Goal: Transaction & Acquisition: Purchase product/service

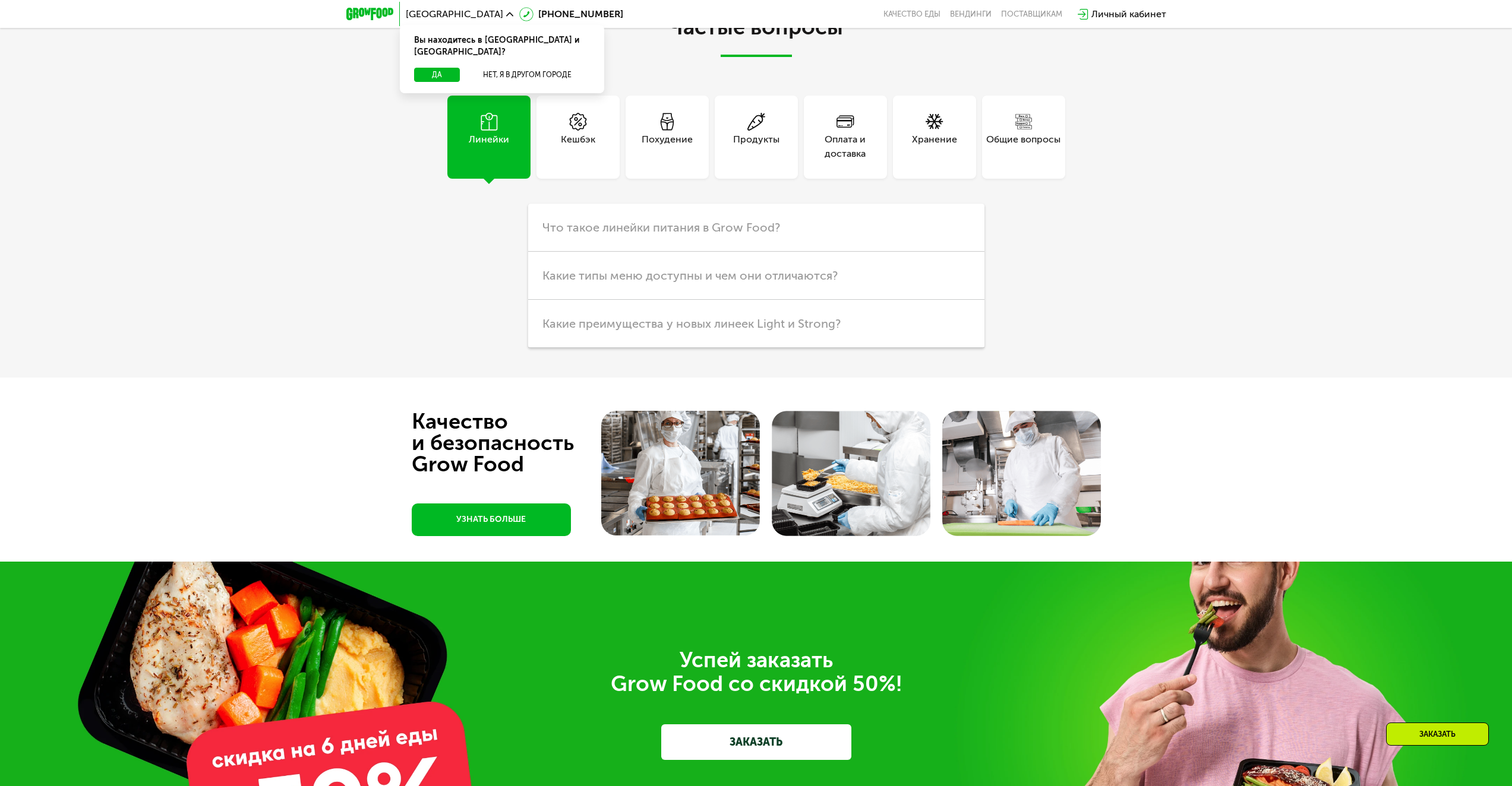
scroll to position [3089, 0]
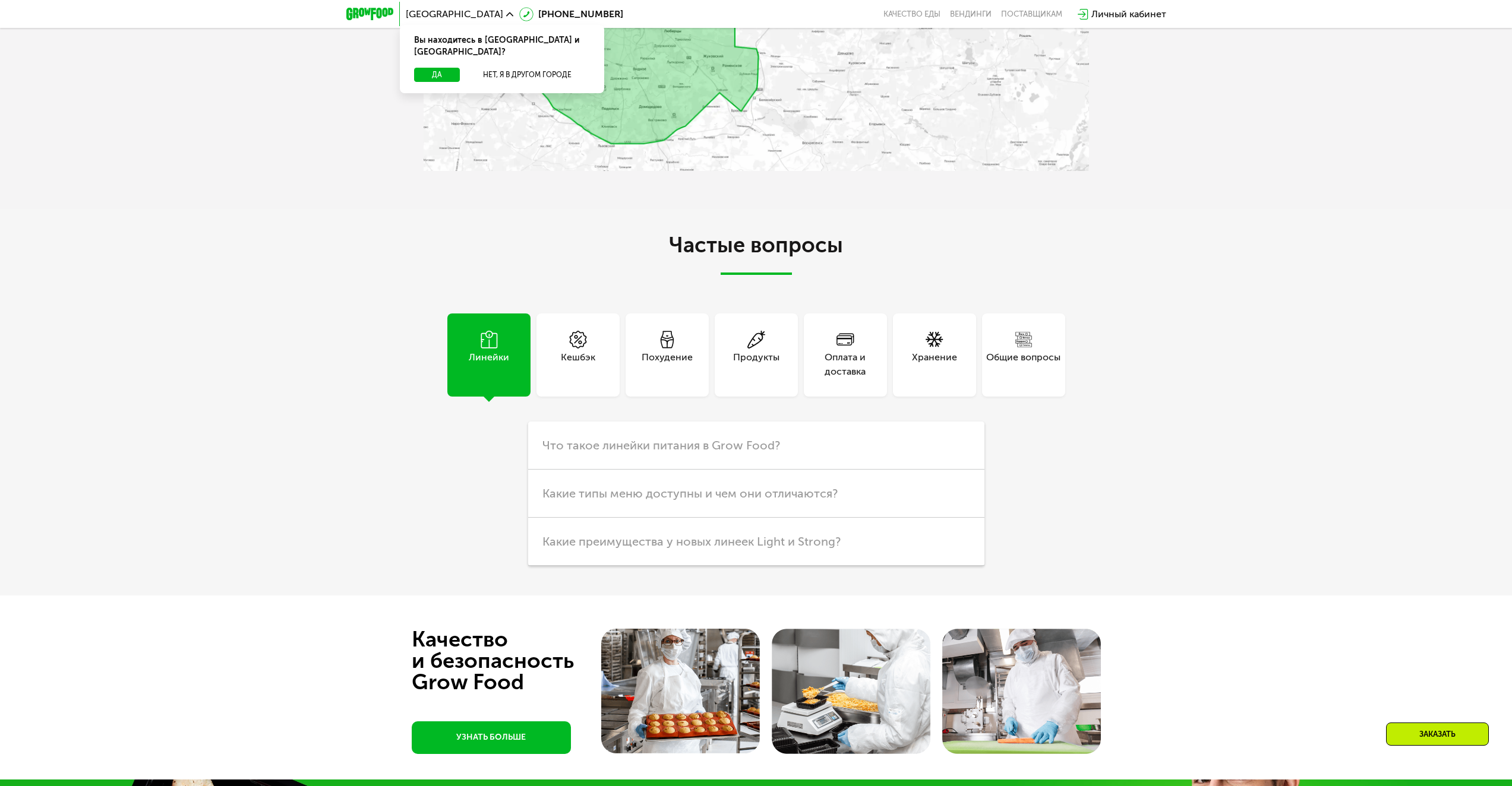
click at [681, 366] on div "Похудение" at bounding box center [667, 365] width 51 height 29
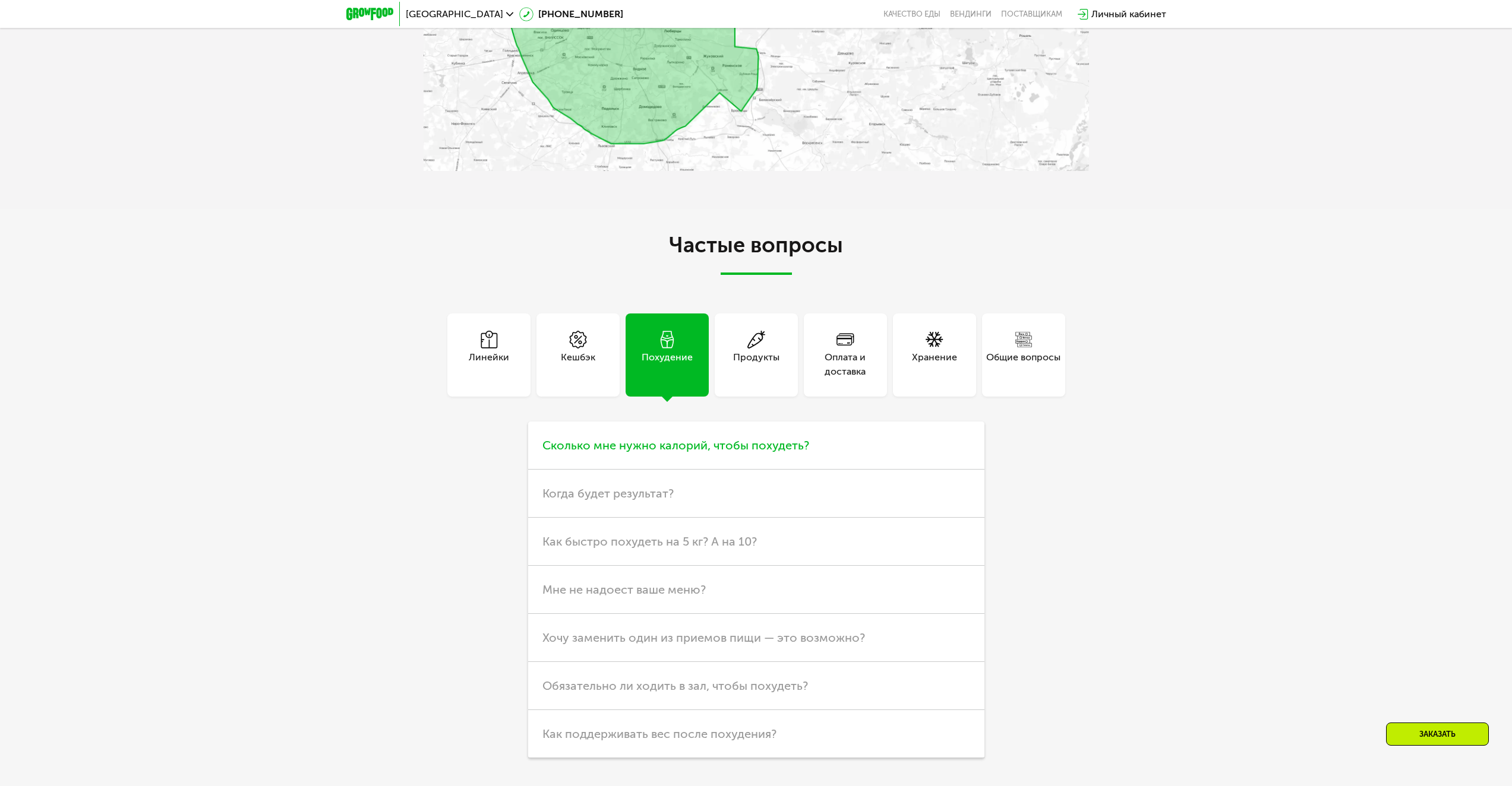
click at [708, 439] on h3 "Сколько мне нужно калорий, чтобы похудеть?" at bounding box center [756, 446] width 456 height 48
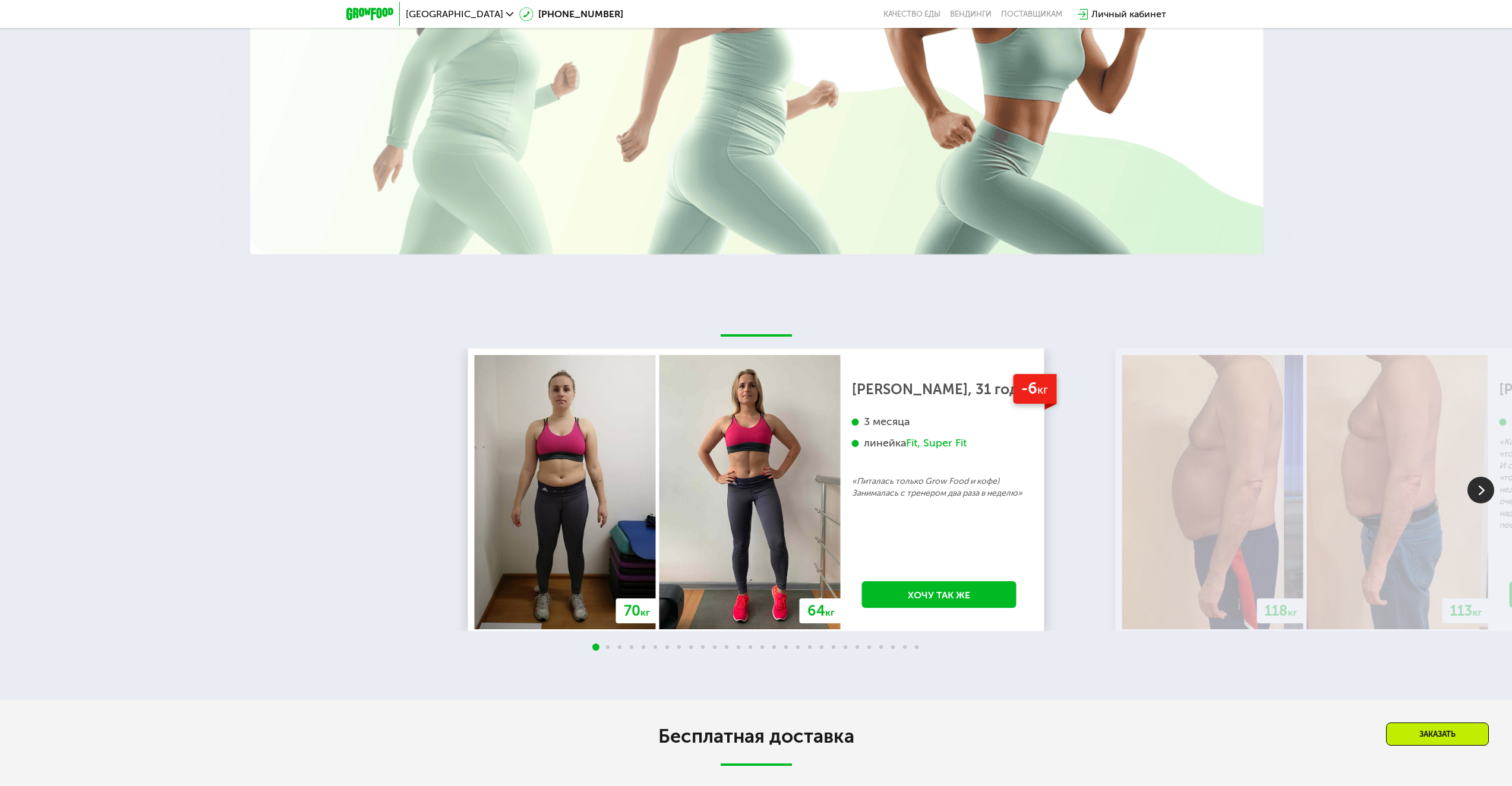
scroll to position [0, 0]
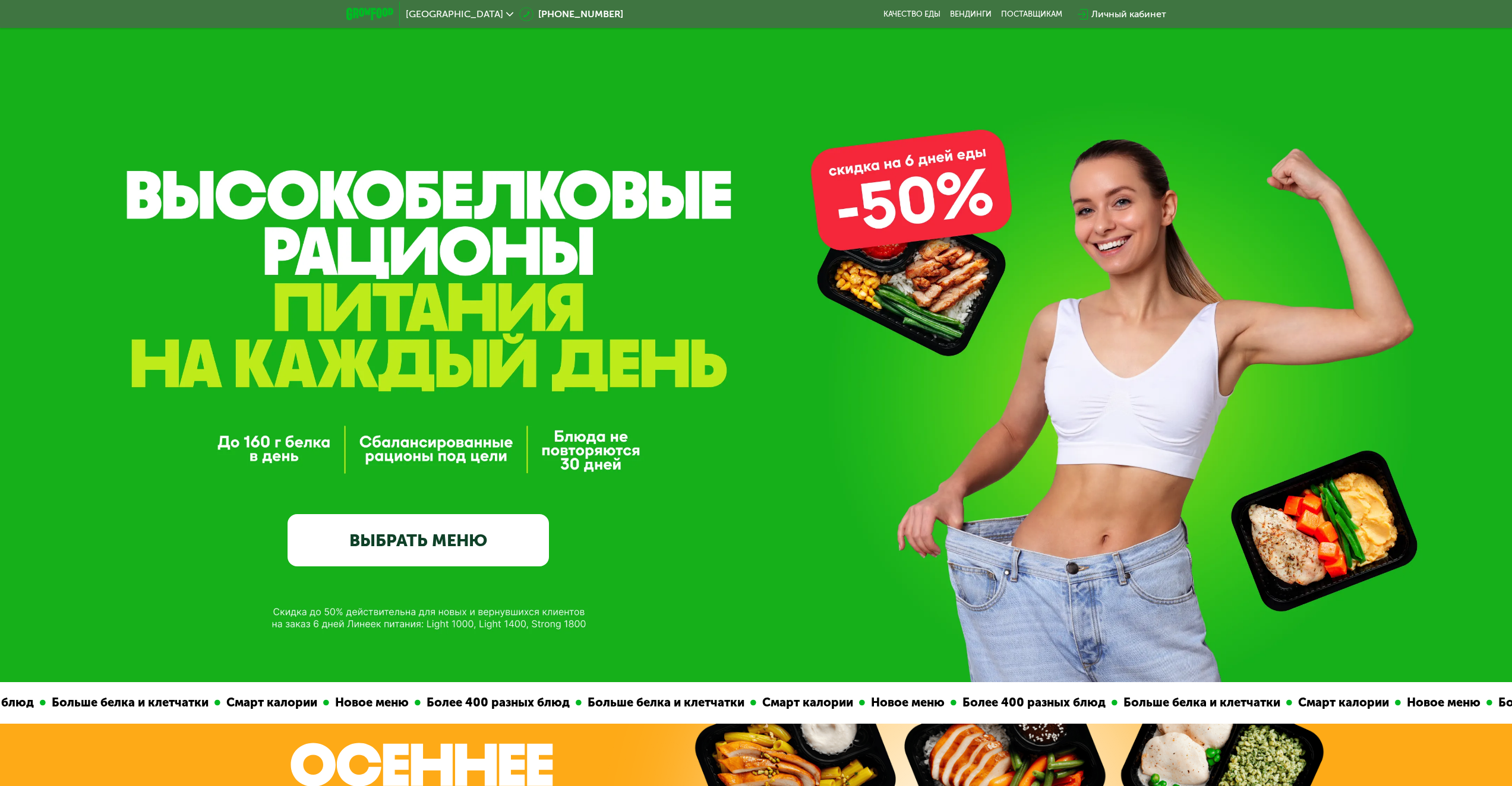
drag, startPoint x: 372, startPoint y: 634, endPoint x: 297, endPoint y: 242, distance: 399.1
click at [933, 14] on link "Качество еды" at bounding box center [912, 14] width 57 height 9
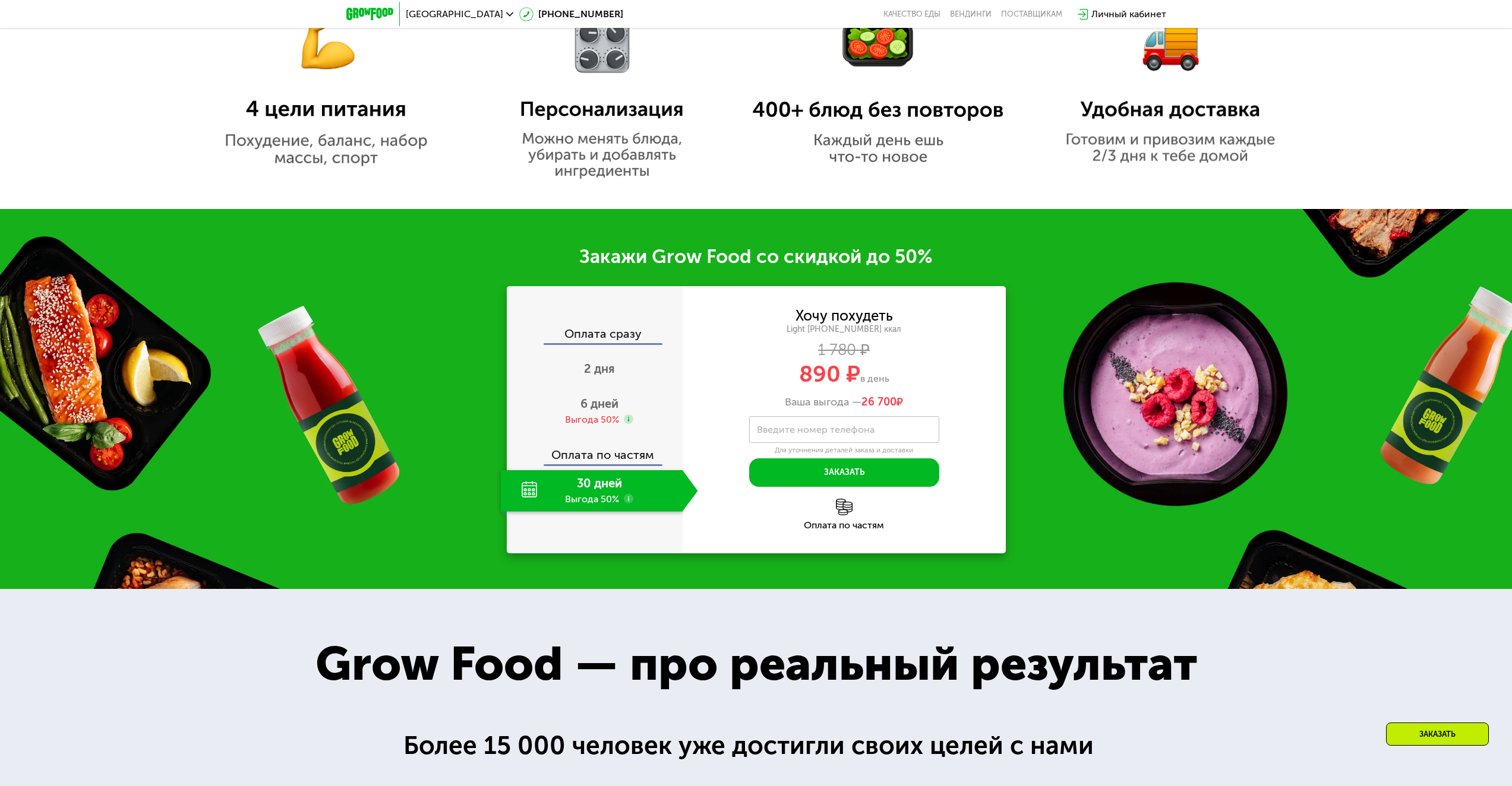
scroll to position [1129, 0]
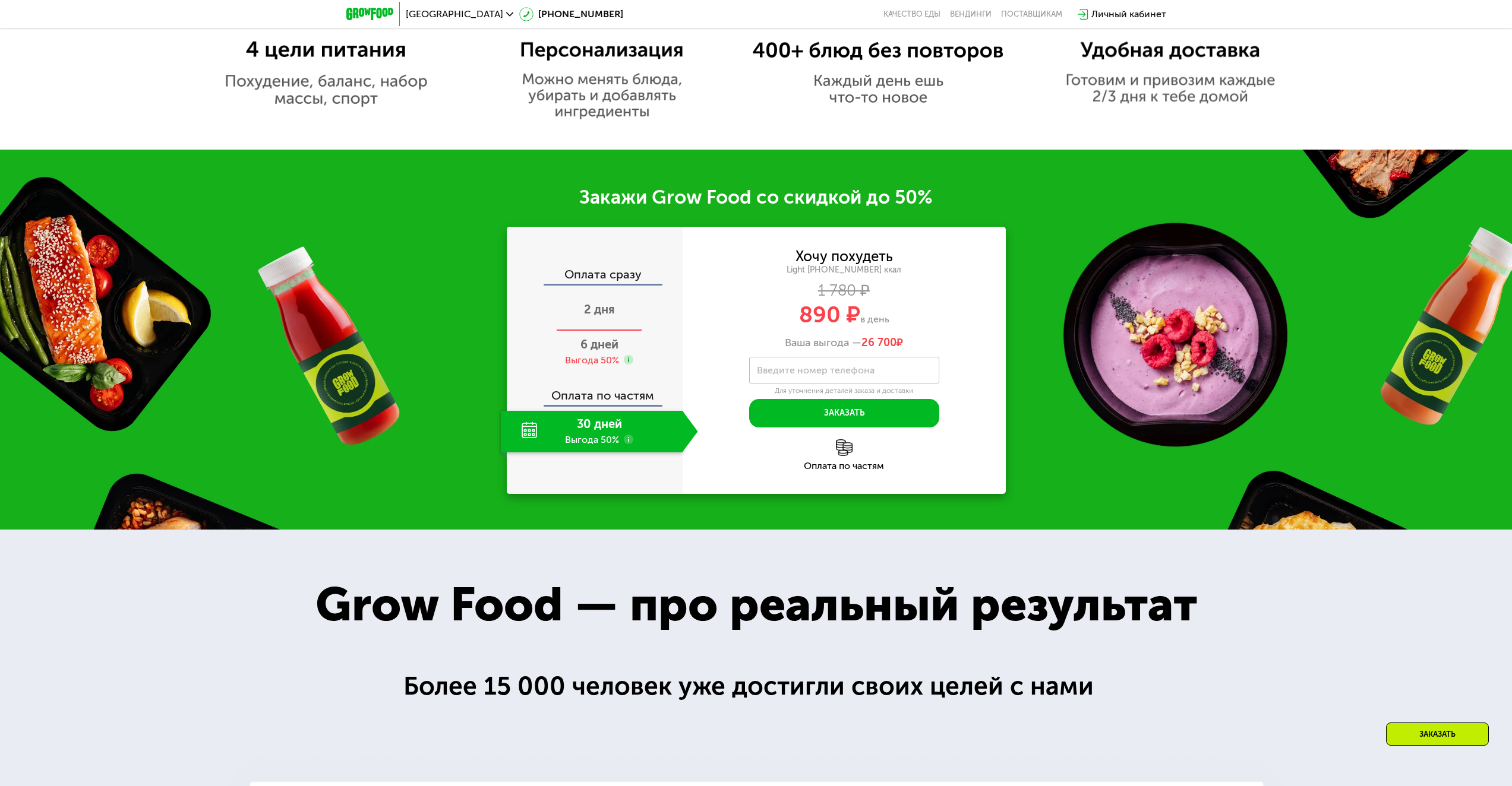
click at [601, 317] on span "2 дня" at bounding box center [599, 309] width 31 height 14
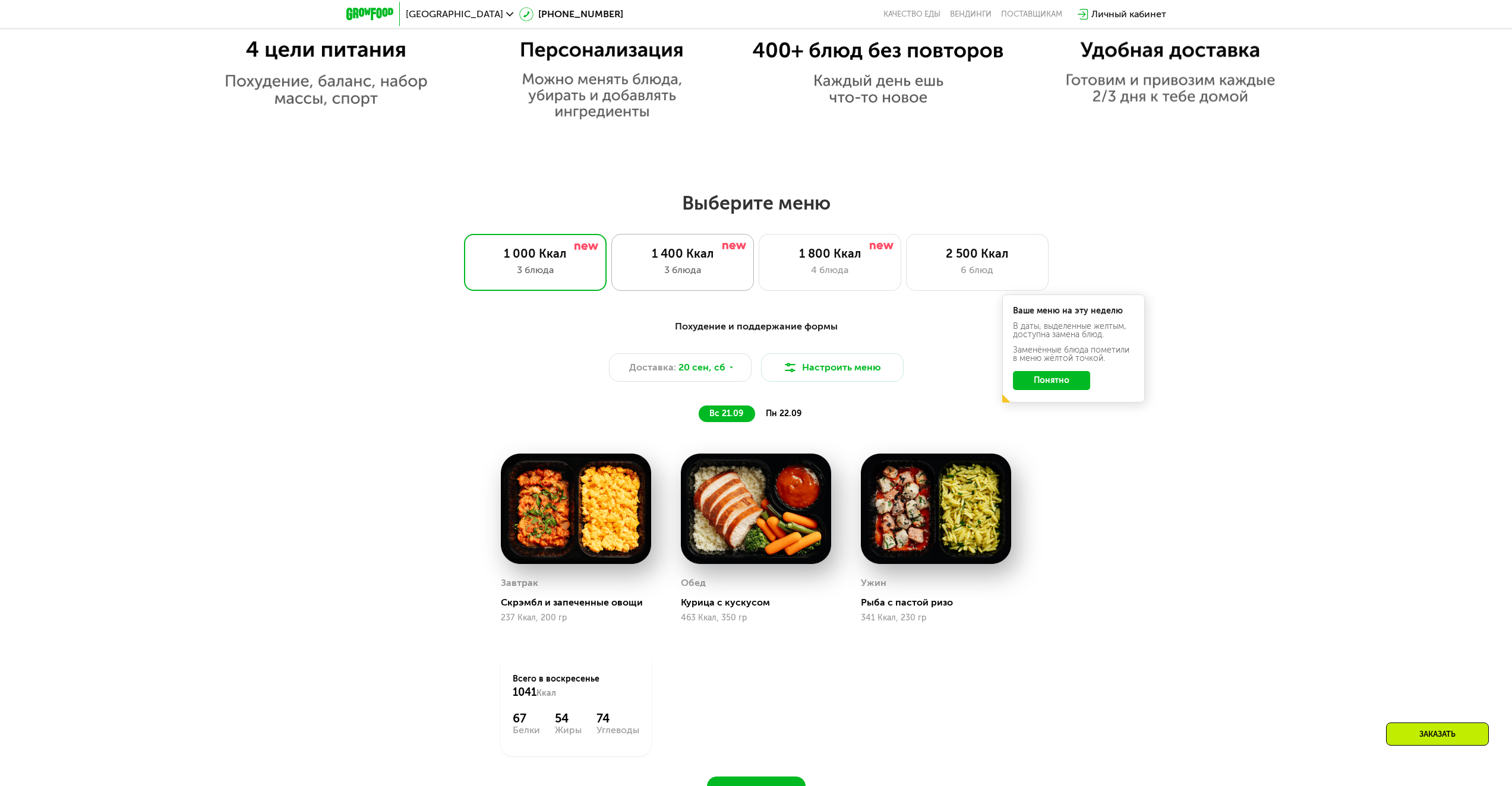
click at [699, 276] on div "3 блюда" at bounding box center [682, 270] width 118 height 14
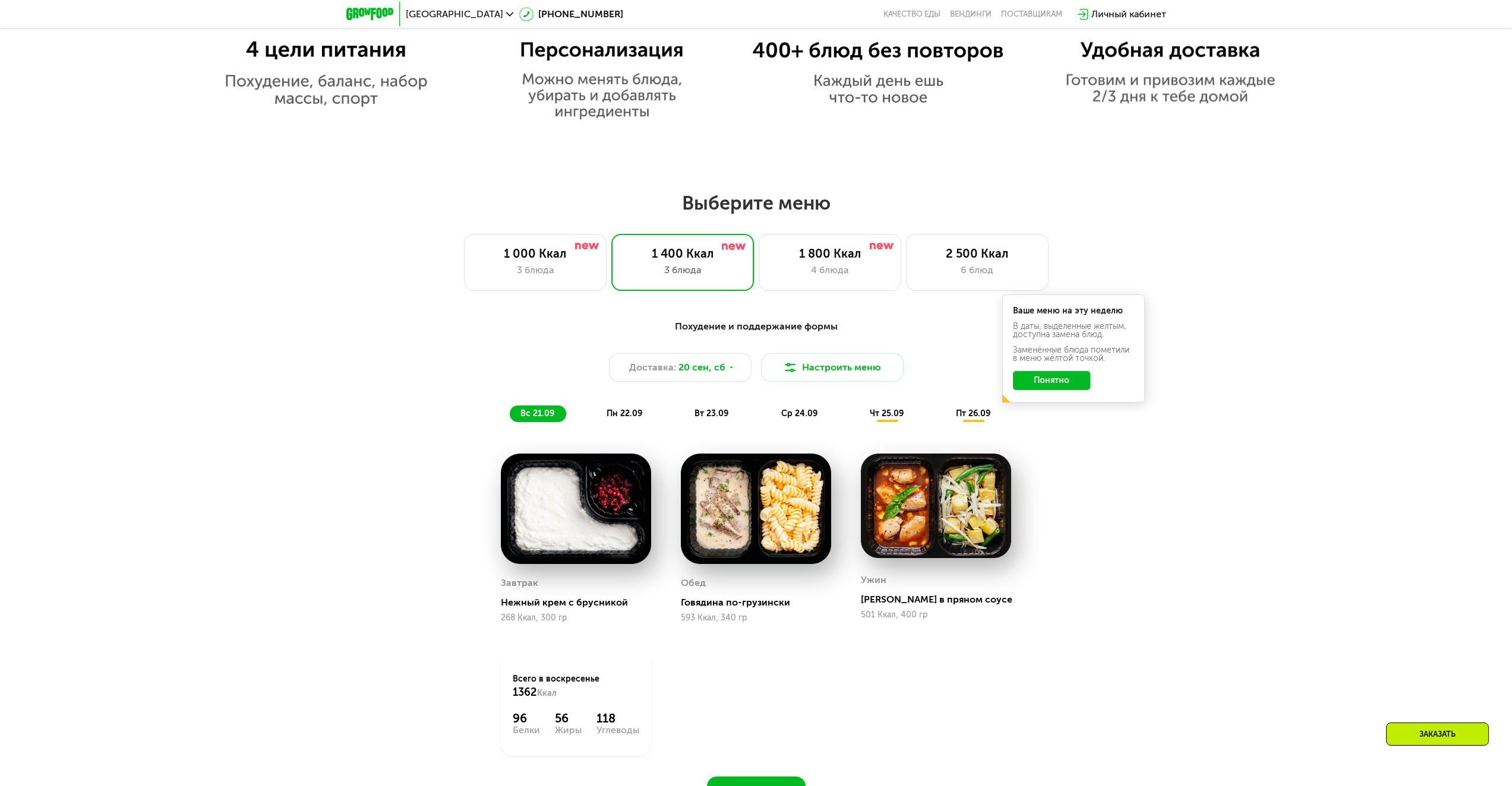
click at [1057, 388] on button "Понятно" at bounding box center [1051, 381] width 77 height 19
click at [621, 416] on span "пн 22.09" at bounding box center [624, 414] width 36 height 10
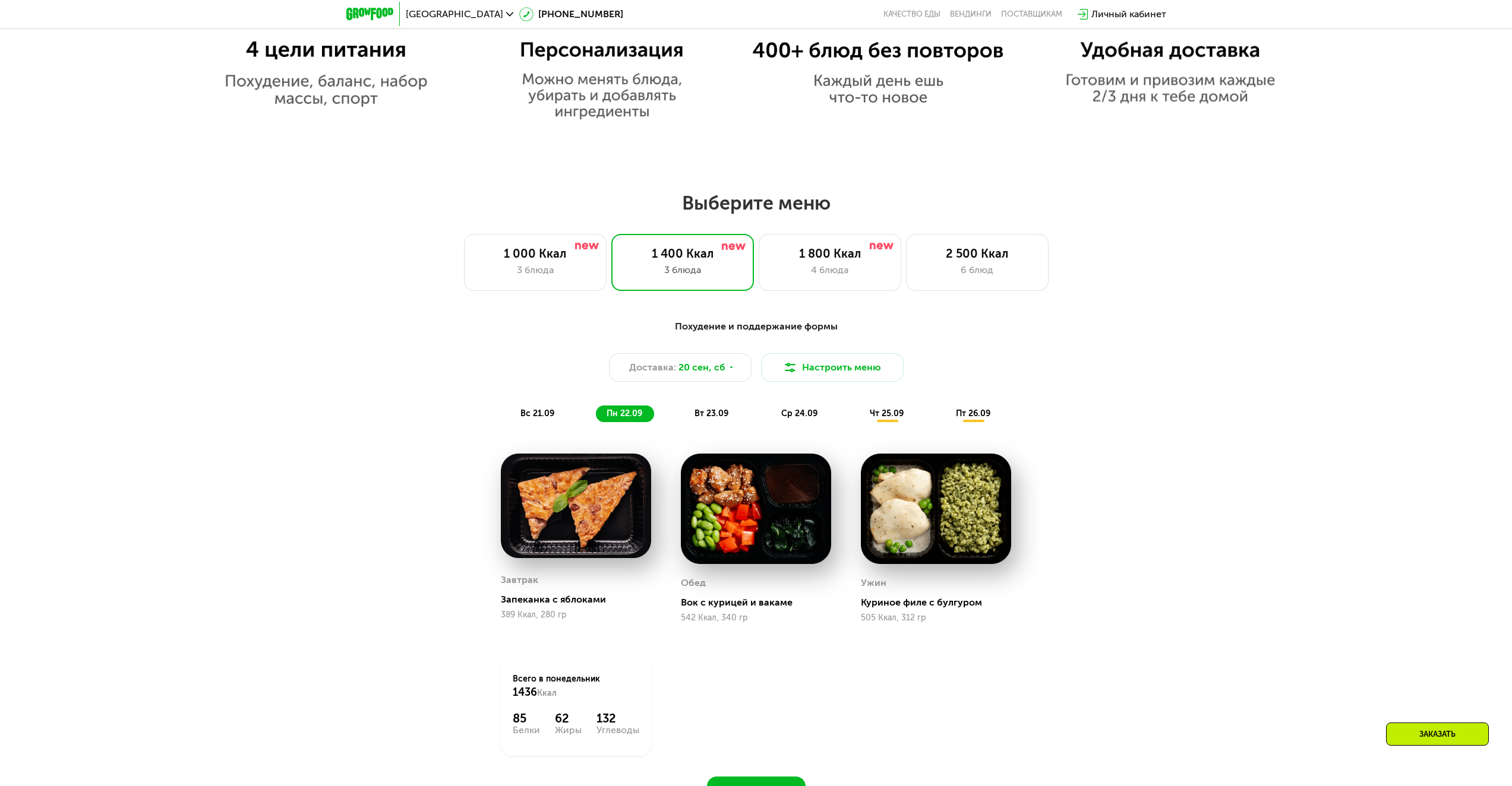
click at [724, 414] on span "вт 23.09" at bounding box center [711, 414] width 34 height 10
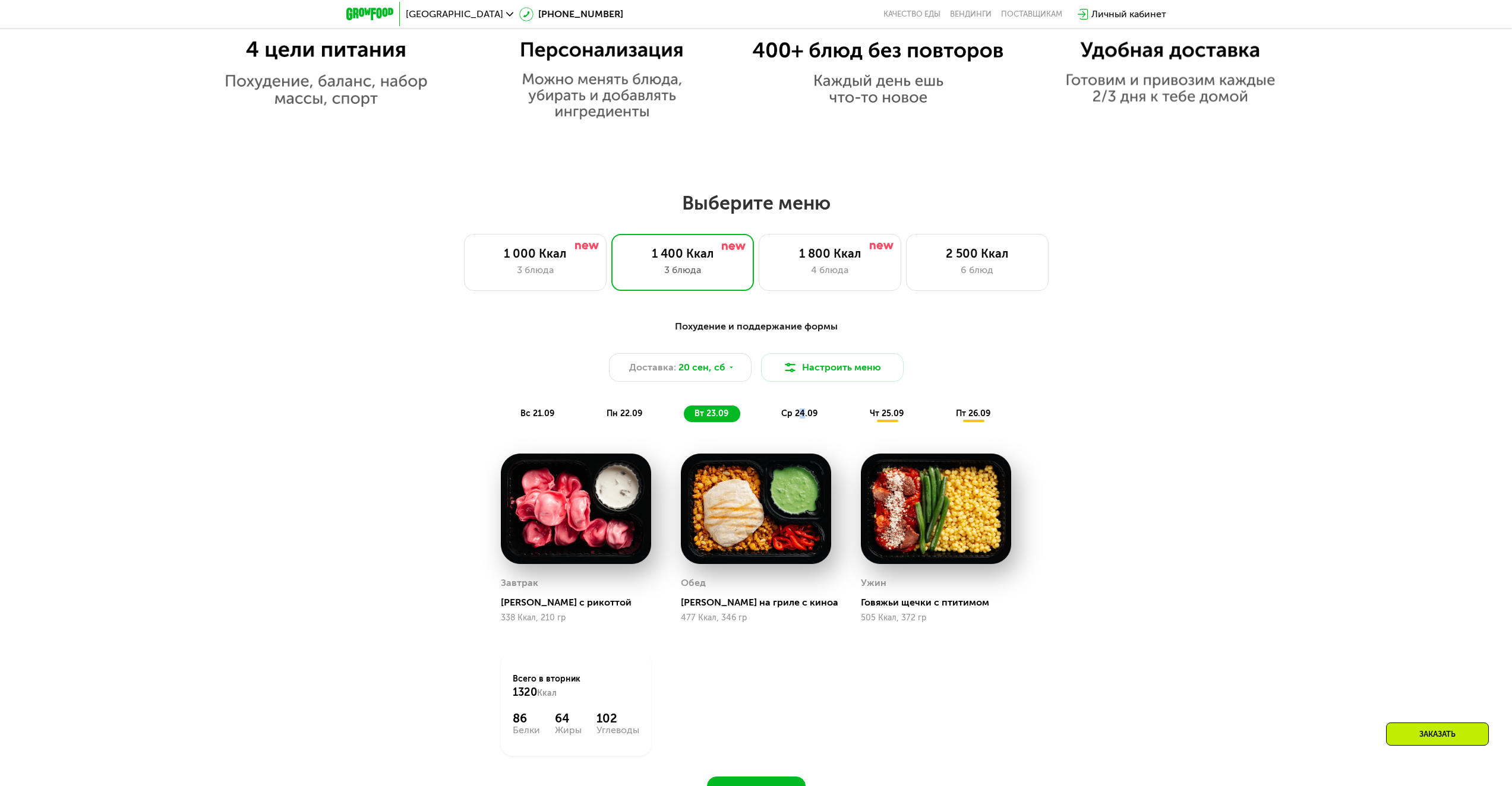
click at [800, 416] on span "ср 24.09" at bounding box center [799, 414] width 36 height 10
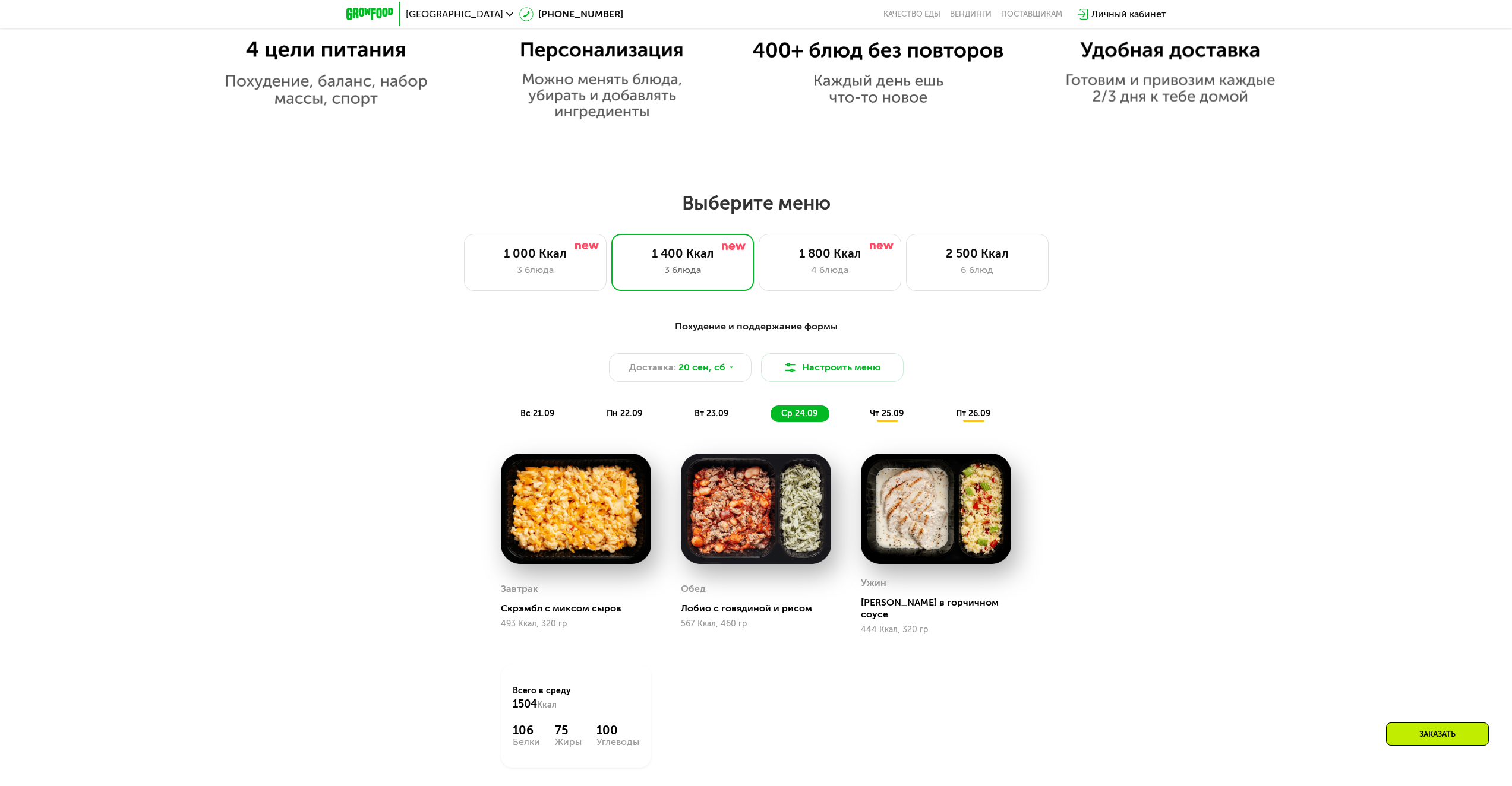
click at [893, 418] on span "чт 25.09" at bounding box center [886, 414] width 34 height 10
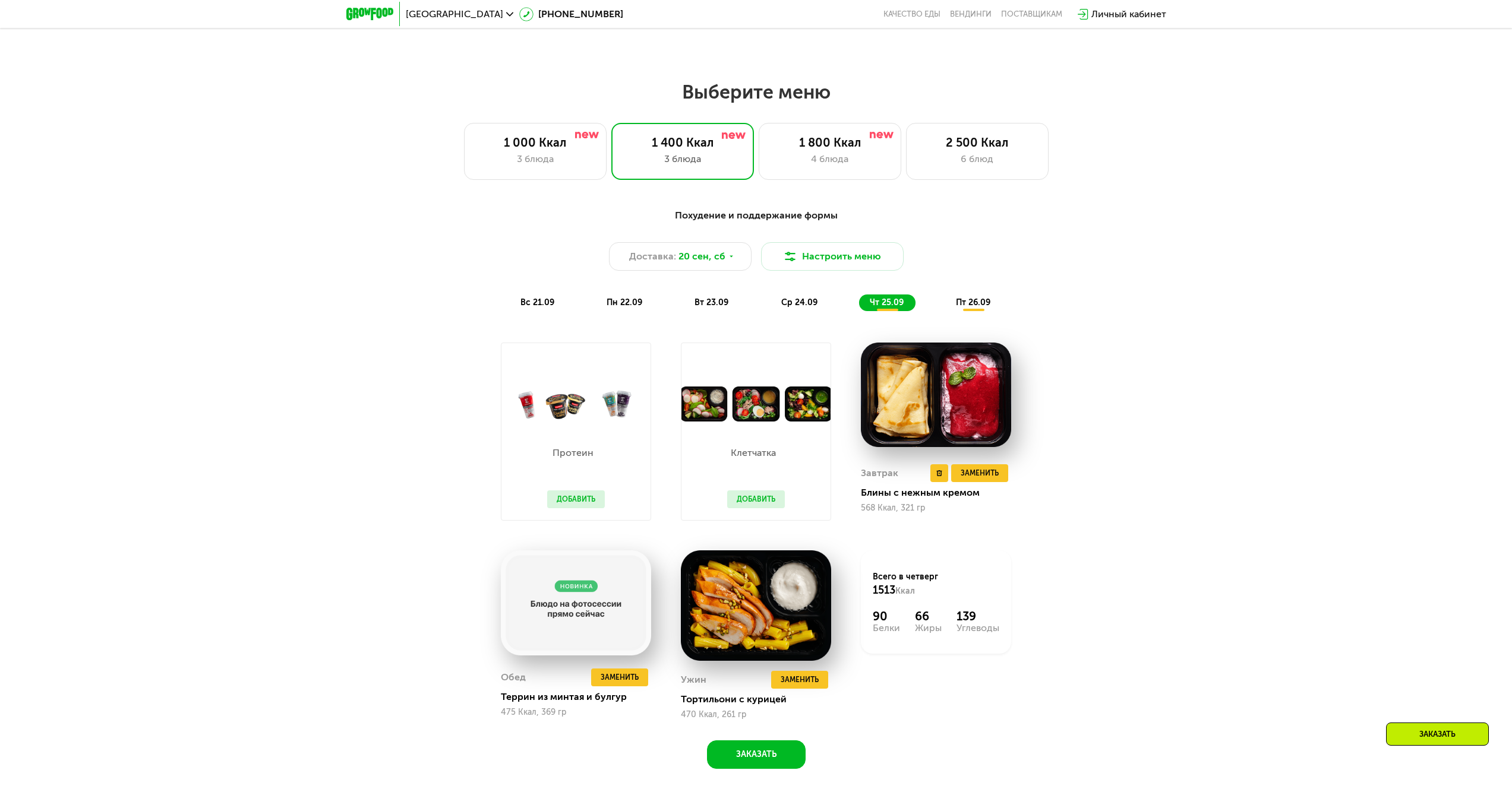
scroll to position [1247, 0]
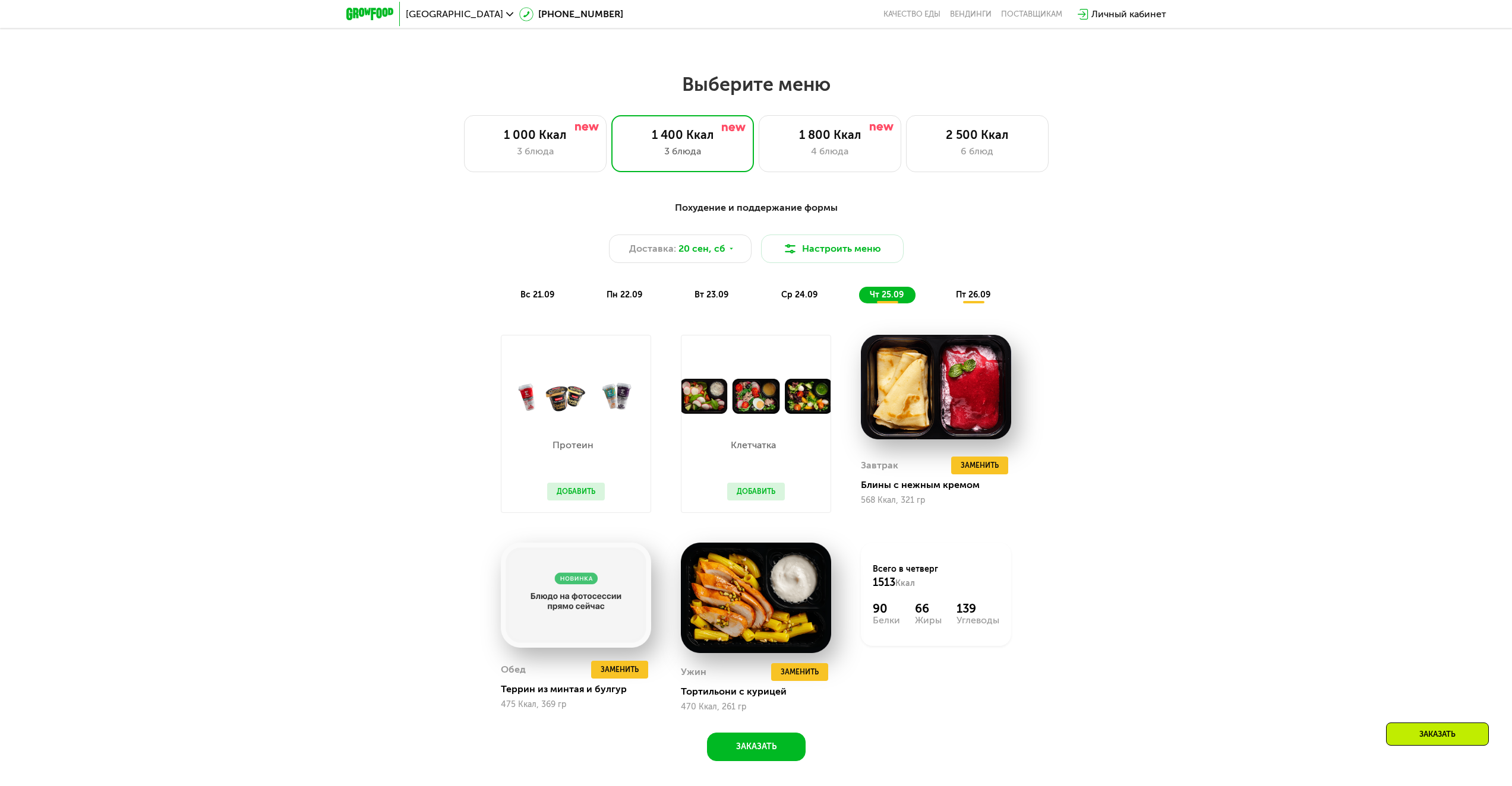
click at [967, 300] on span "пт 26.09" at bounding box center [973, 294] width 34 height 10
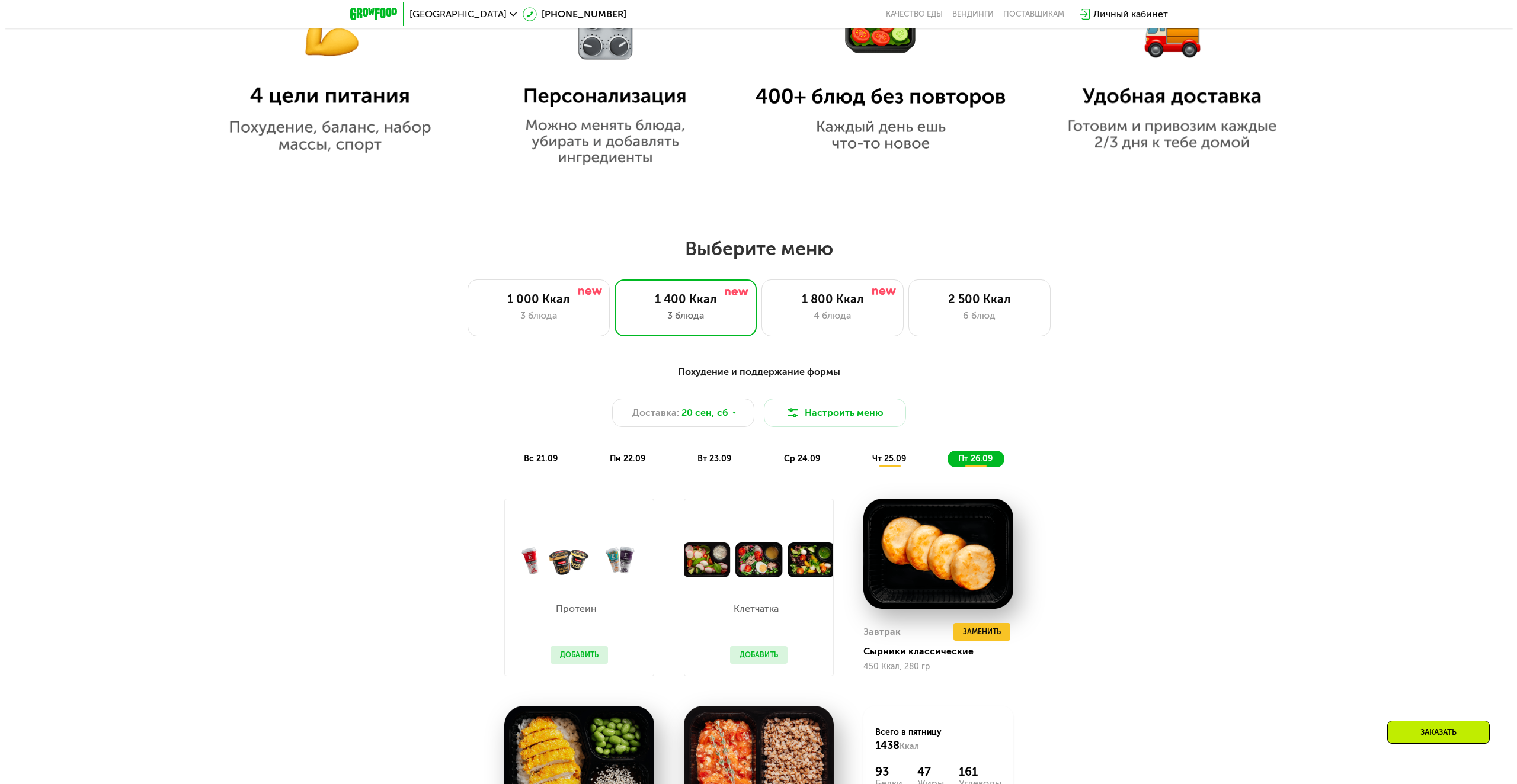
scroll to position [888, 0]
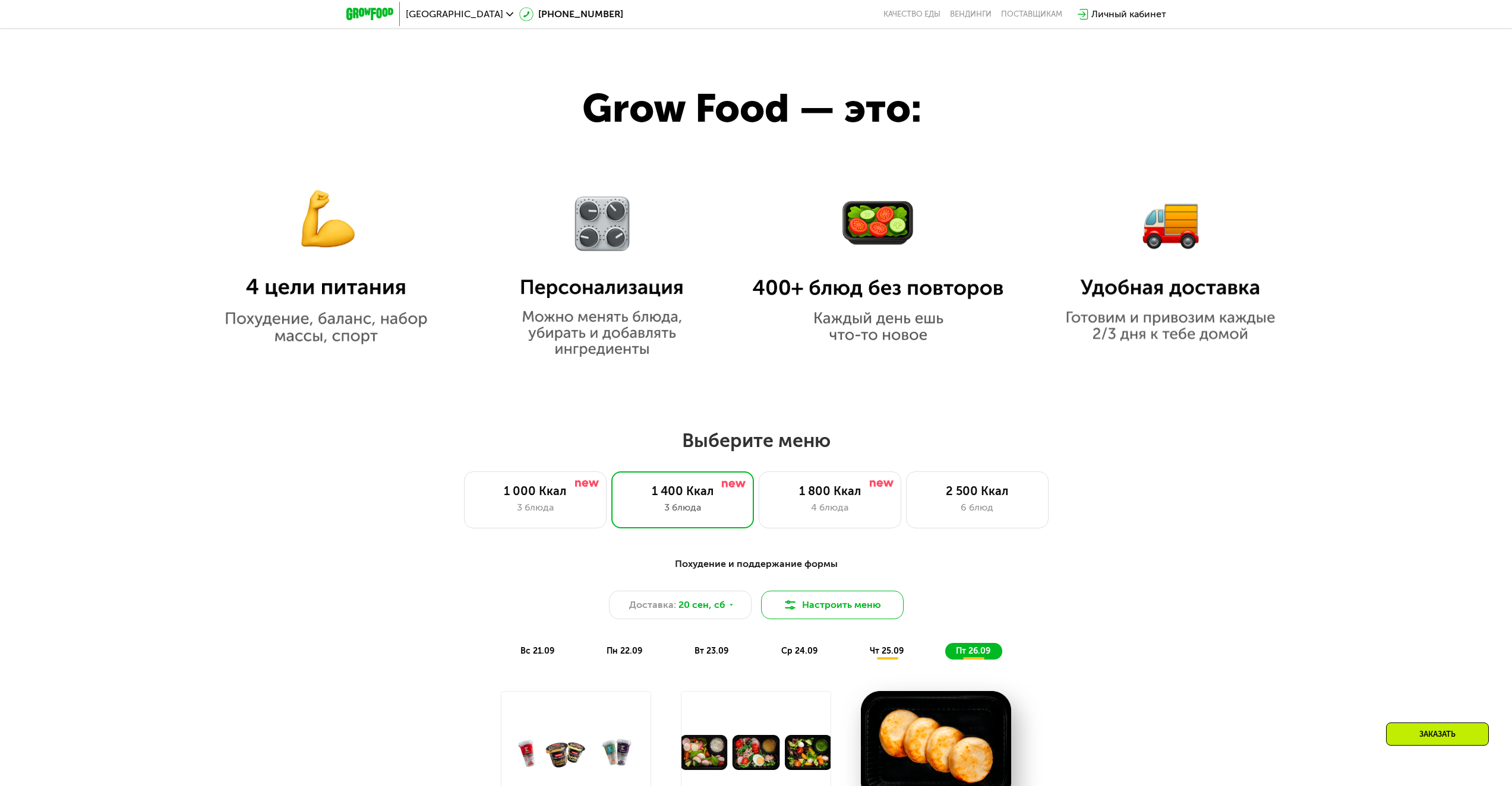
click at [830, 605] on button "Настроить меню" at bounding box center [832, 605] width 143 height 29
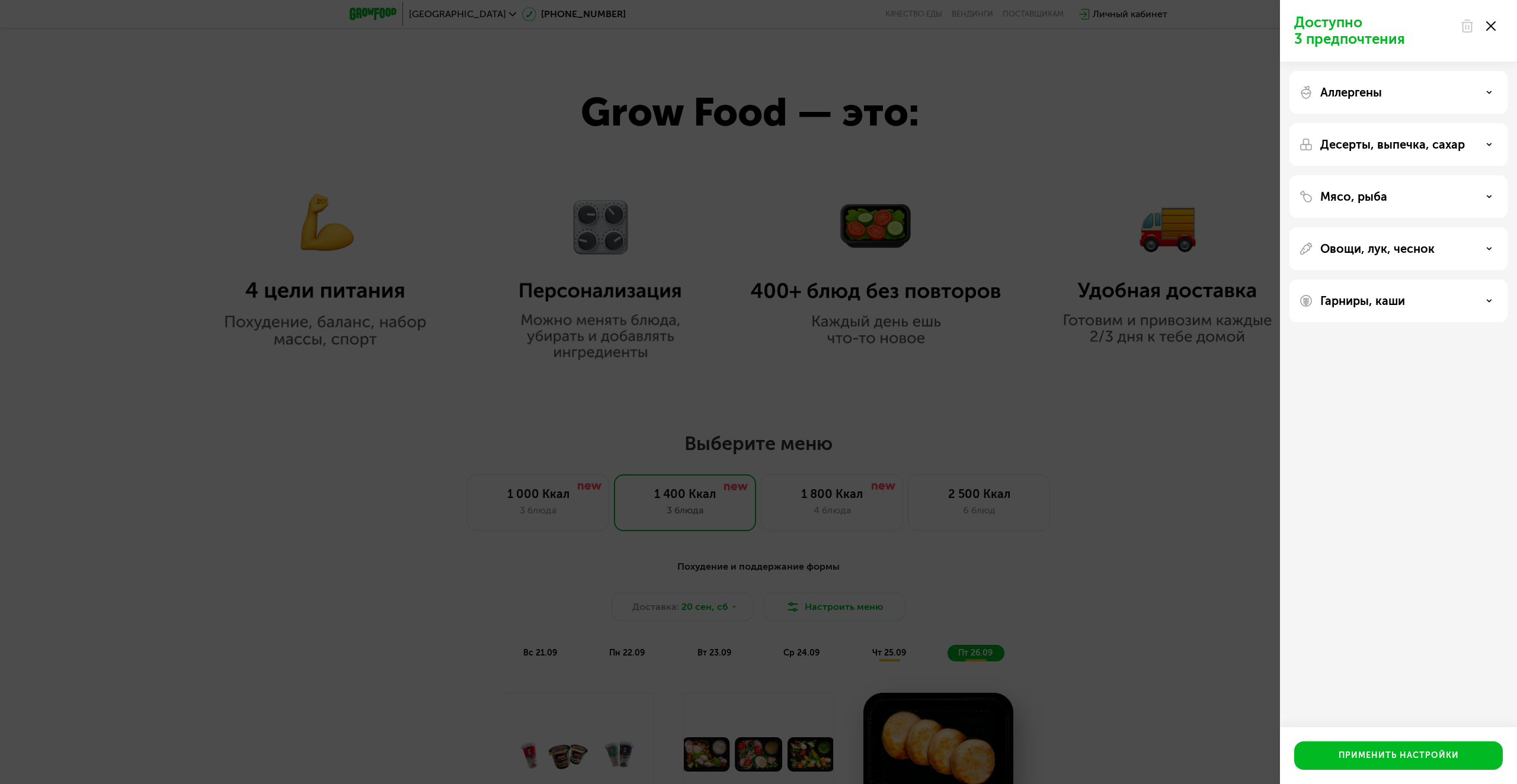
click at [1376, 203] on p "Мясо, рыба" at bounding box center [1353, 196] width 67 height 14
click at [1486, 403] on div "Овощи, лук, чеснок" at bounding box center [1399, 401] width 199 height 14
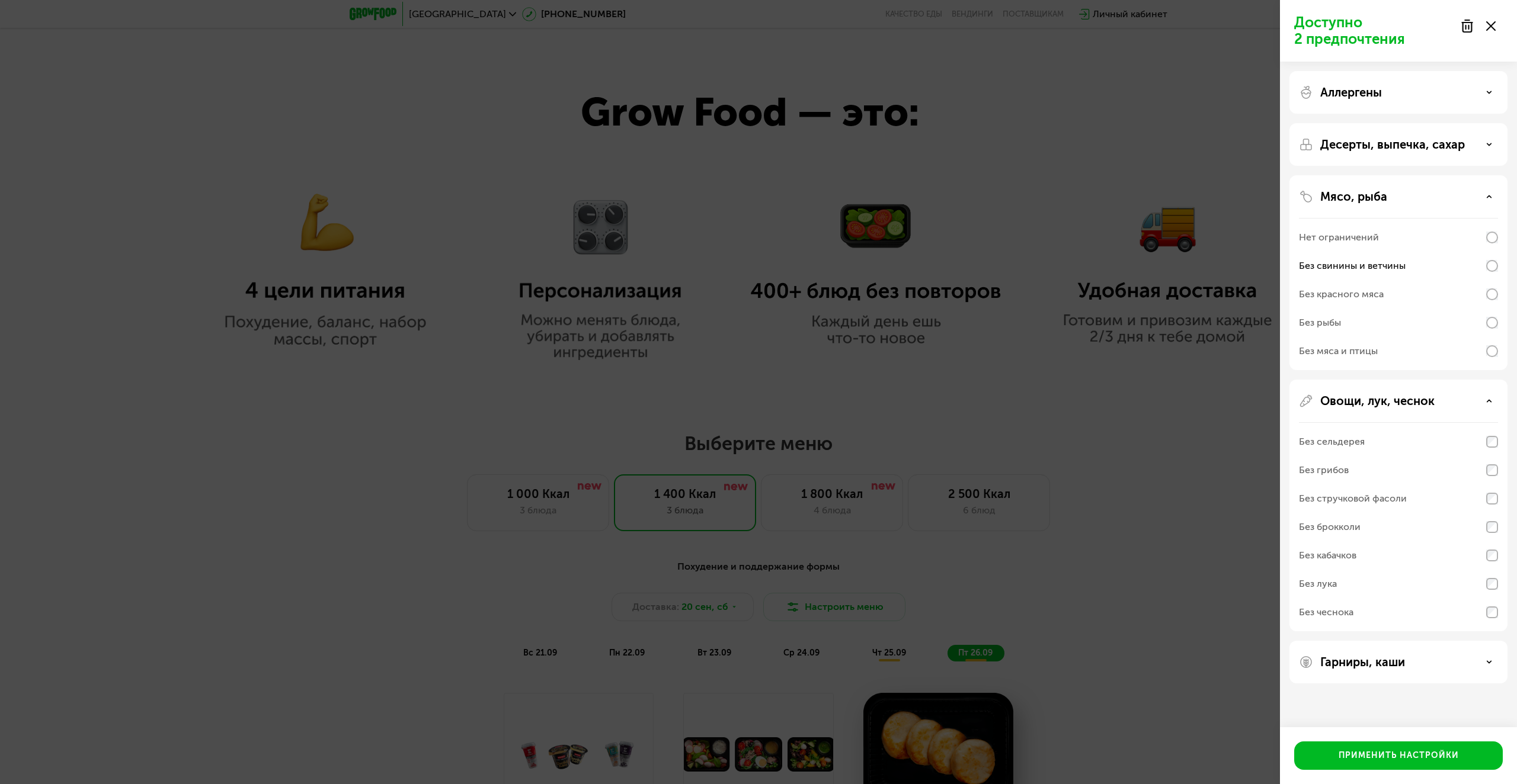
click at [1166, 438] on div "Доступно 2 предпочтения Аллергены Десерты, выпечка, сахар Мясо, рыба Нет ограни…" at bounding box center [758, 392] width 1517 height 784
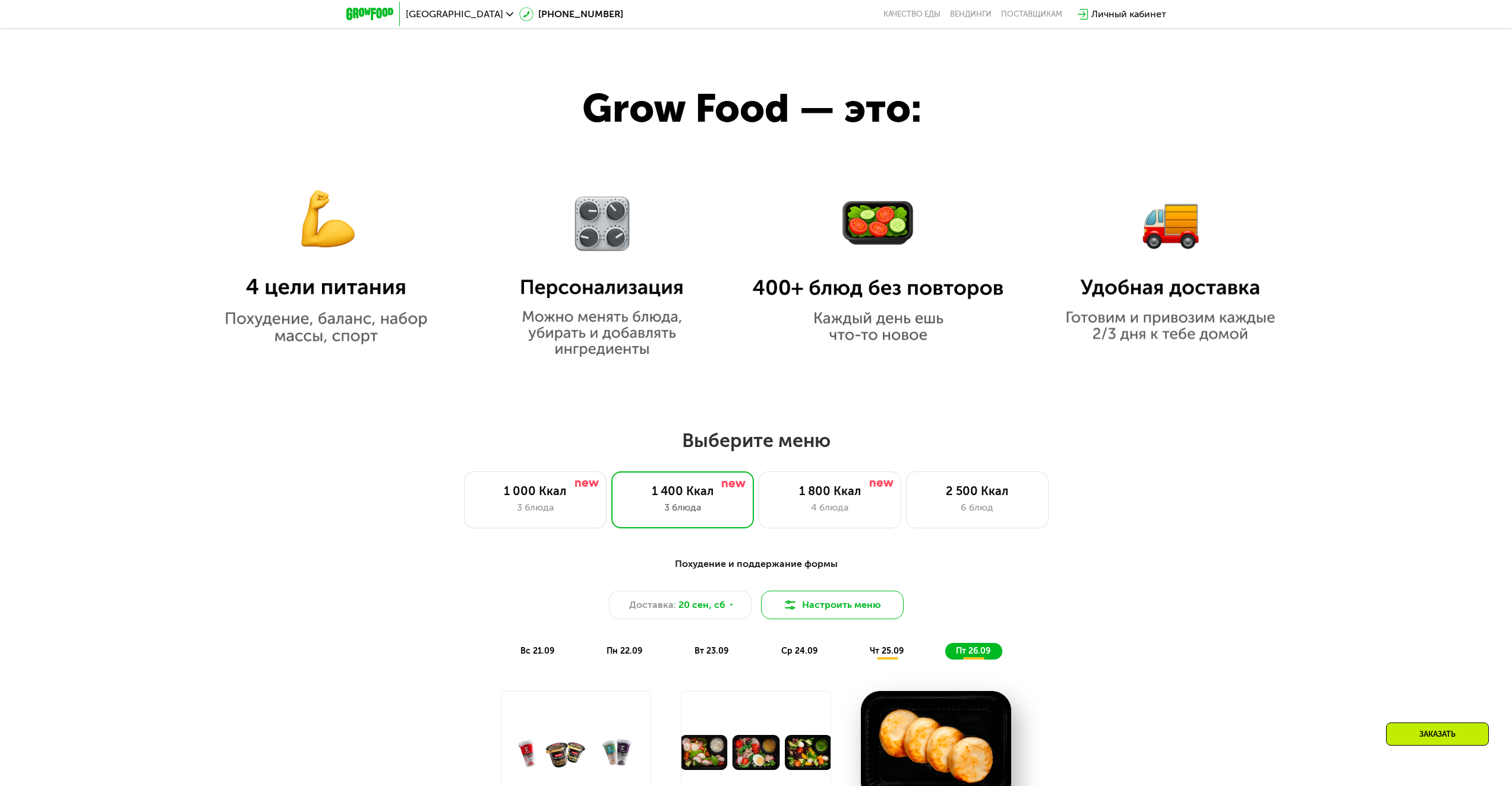
click at [877, 617] on button "Настроить меню" at bounding box center [832, 605] width 143 height 29
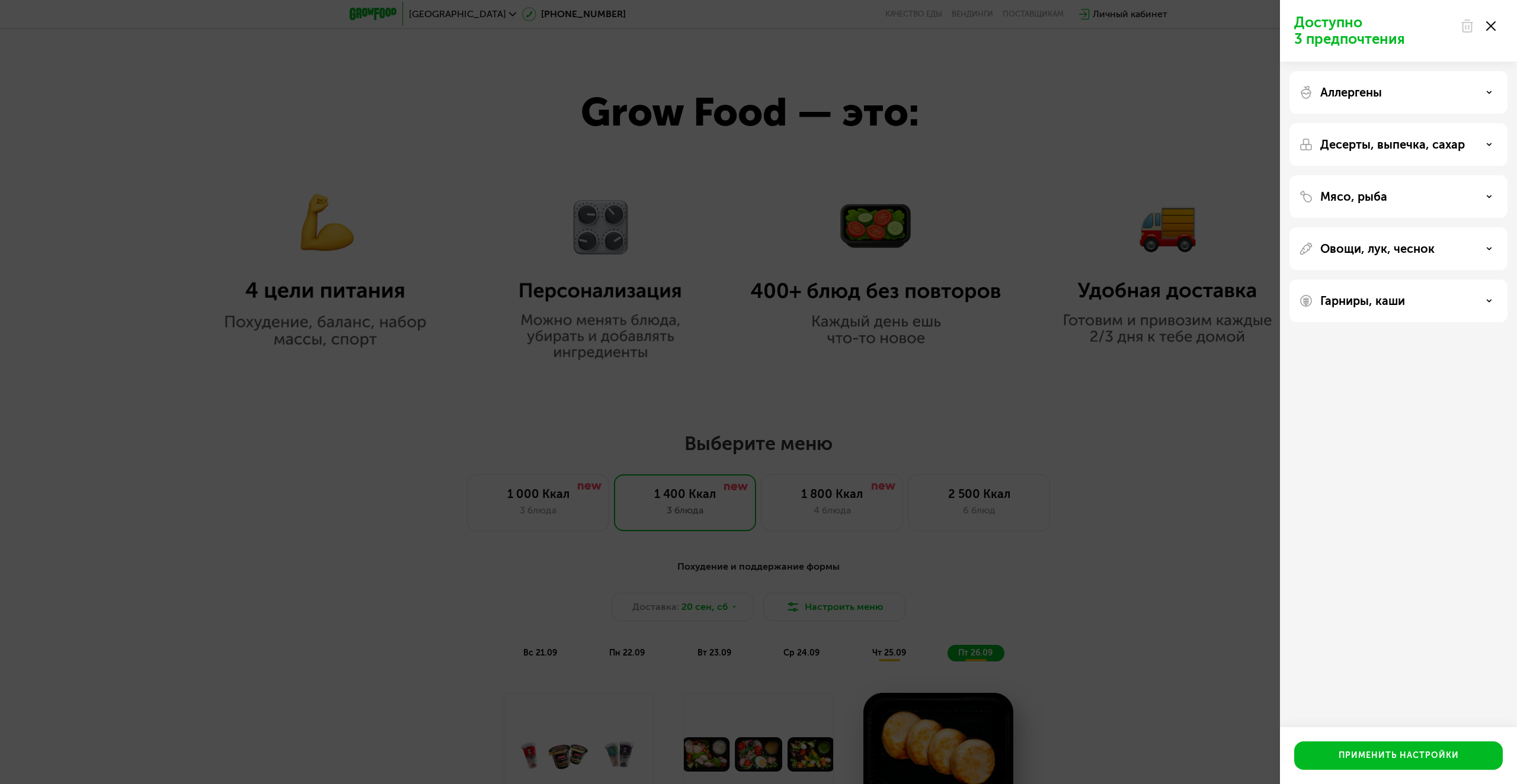
click at [1353, 92] on p "Аллергены" at bounding box center [1350, 93] width 62 height 14
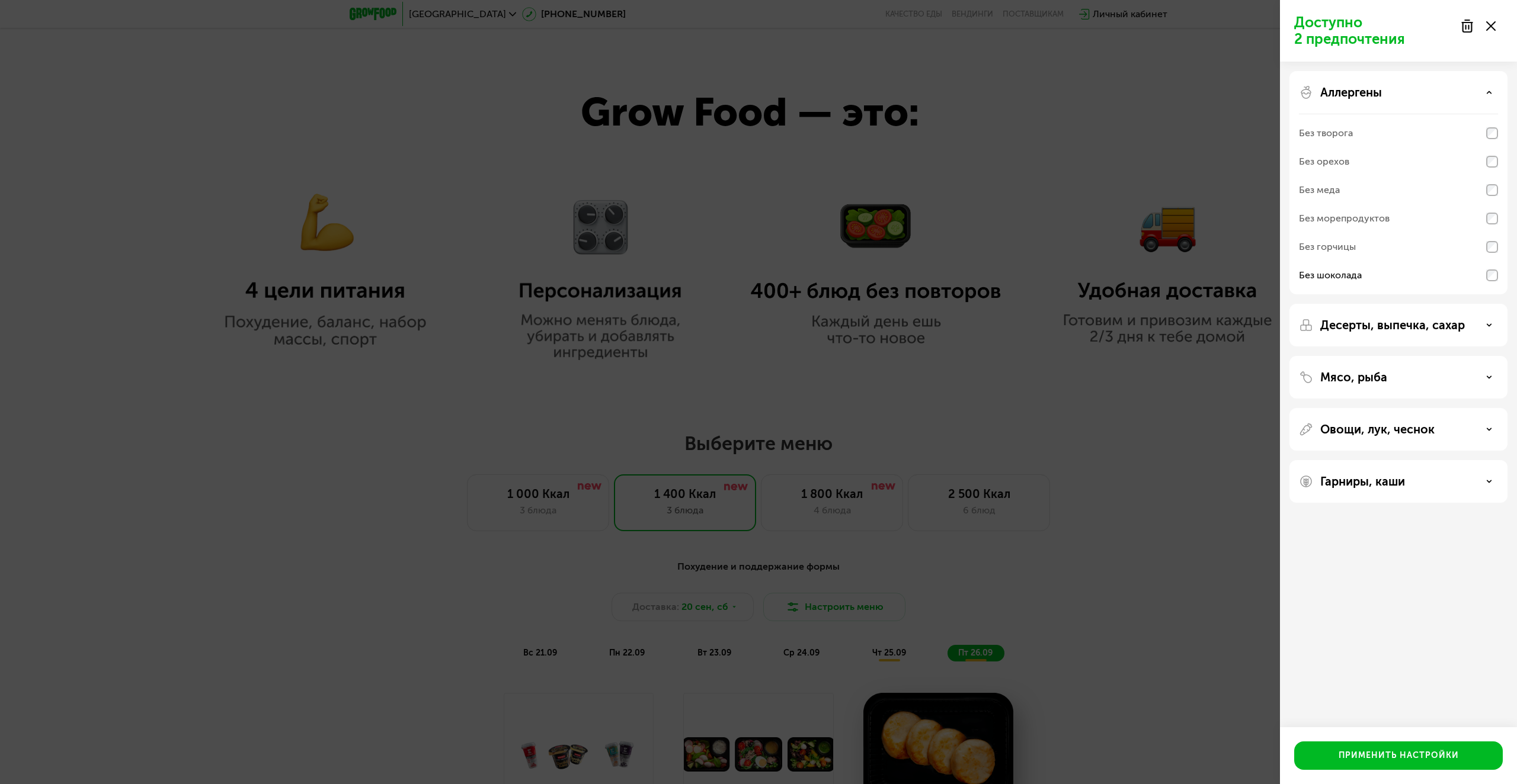
click at [1456, 324] on p "Десерты, выпечка, сахар" at bounding box center [1392, 325] width 145 height 14
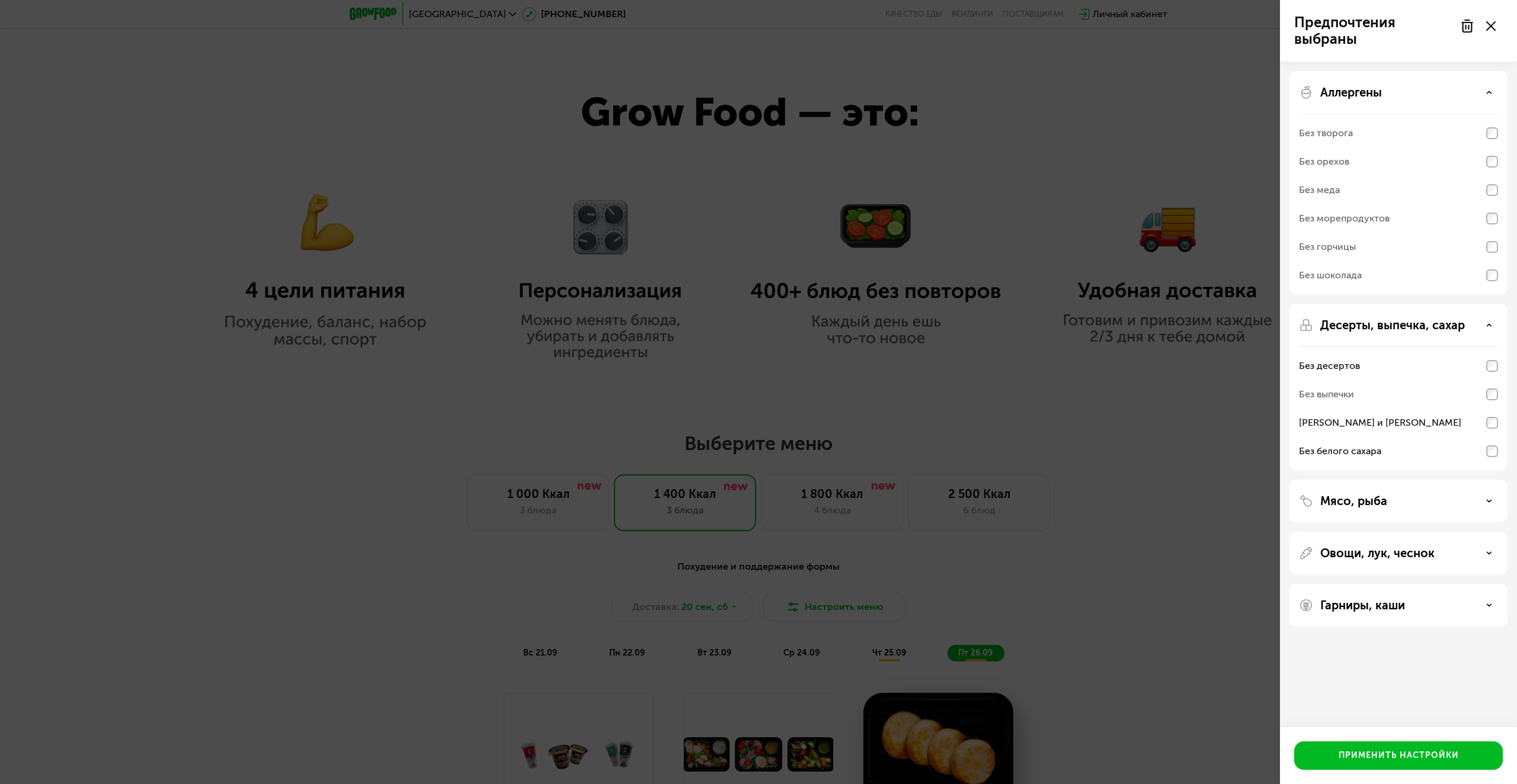
click at [1454, 607] on div "Гарниры, каши" at bounding box center [1399, 606] width 199 height 14
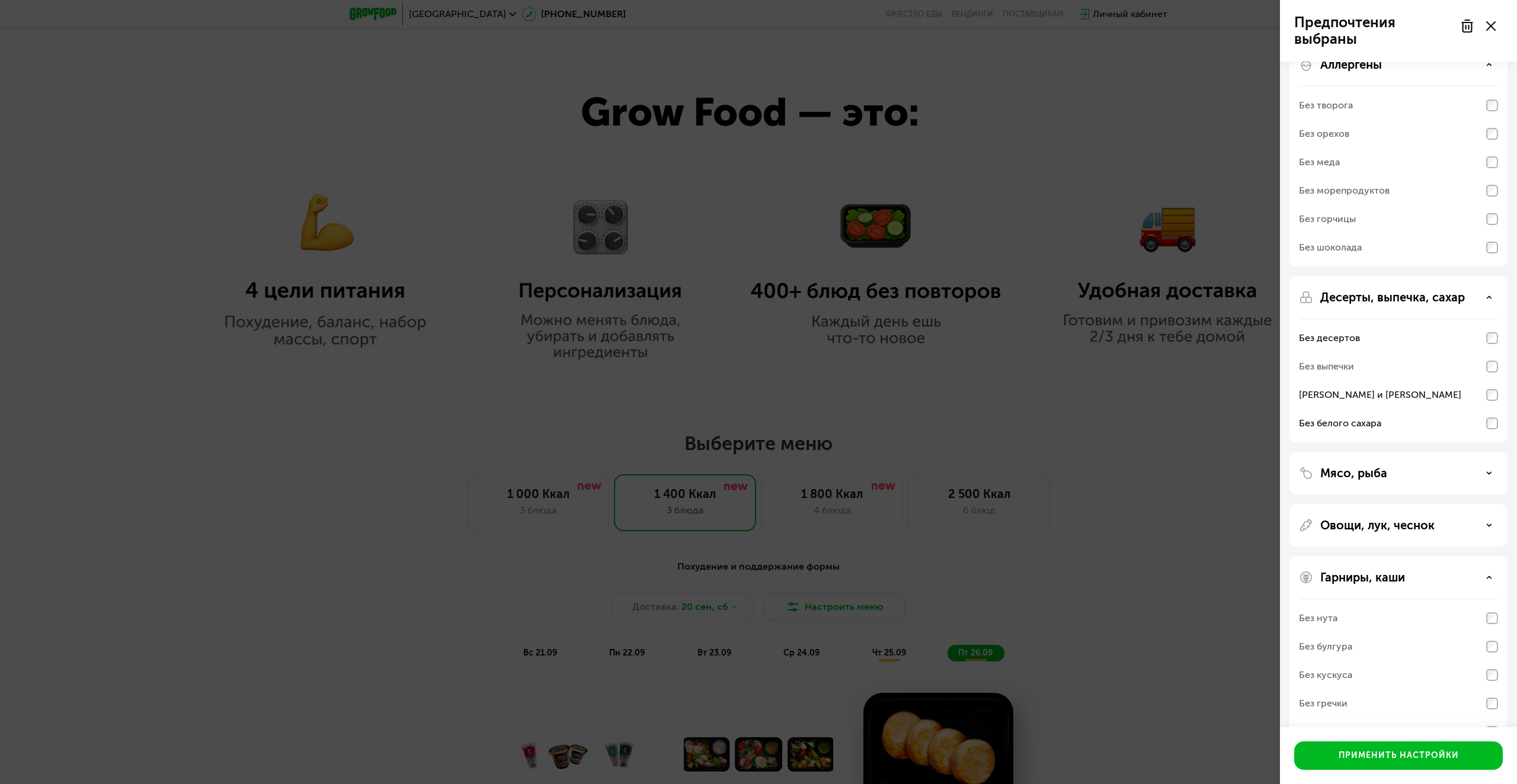
scroll to position [0, 0]
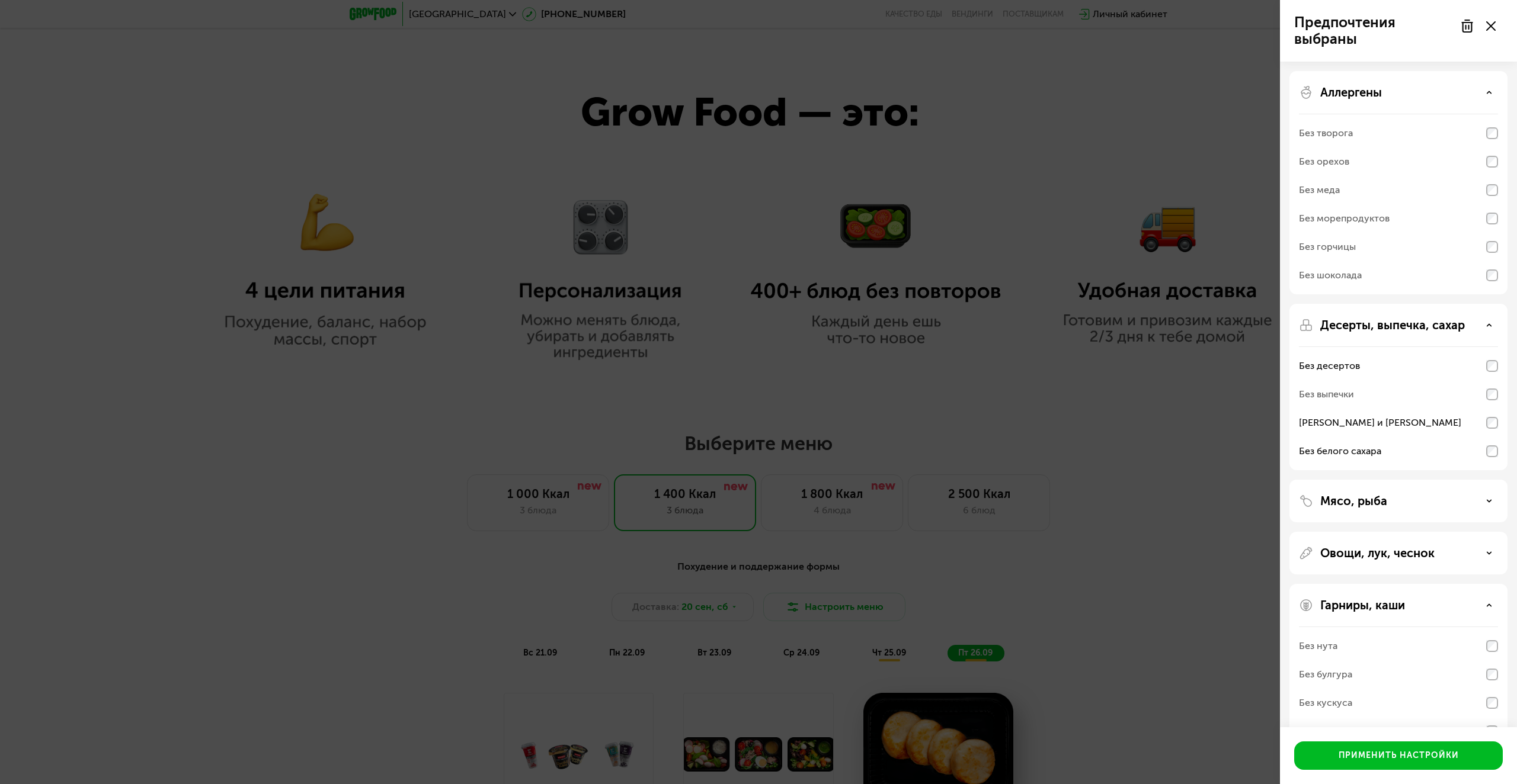
click at [1453, 505] on div "Мясо, рыба" at bounding box center [1399, 501] width 199 height 14
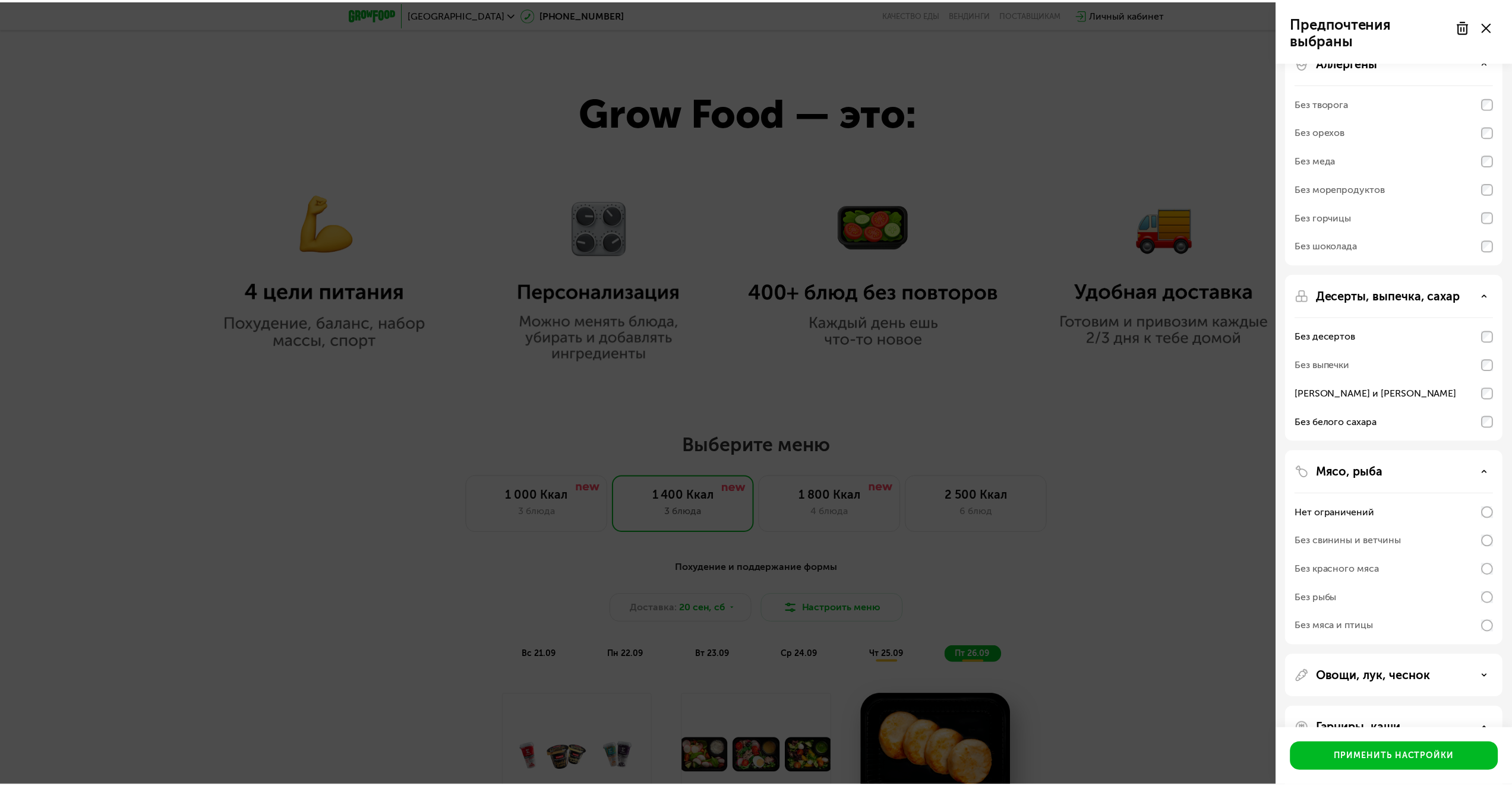
scroll to position [59, 0]
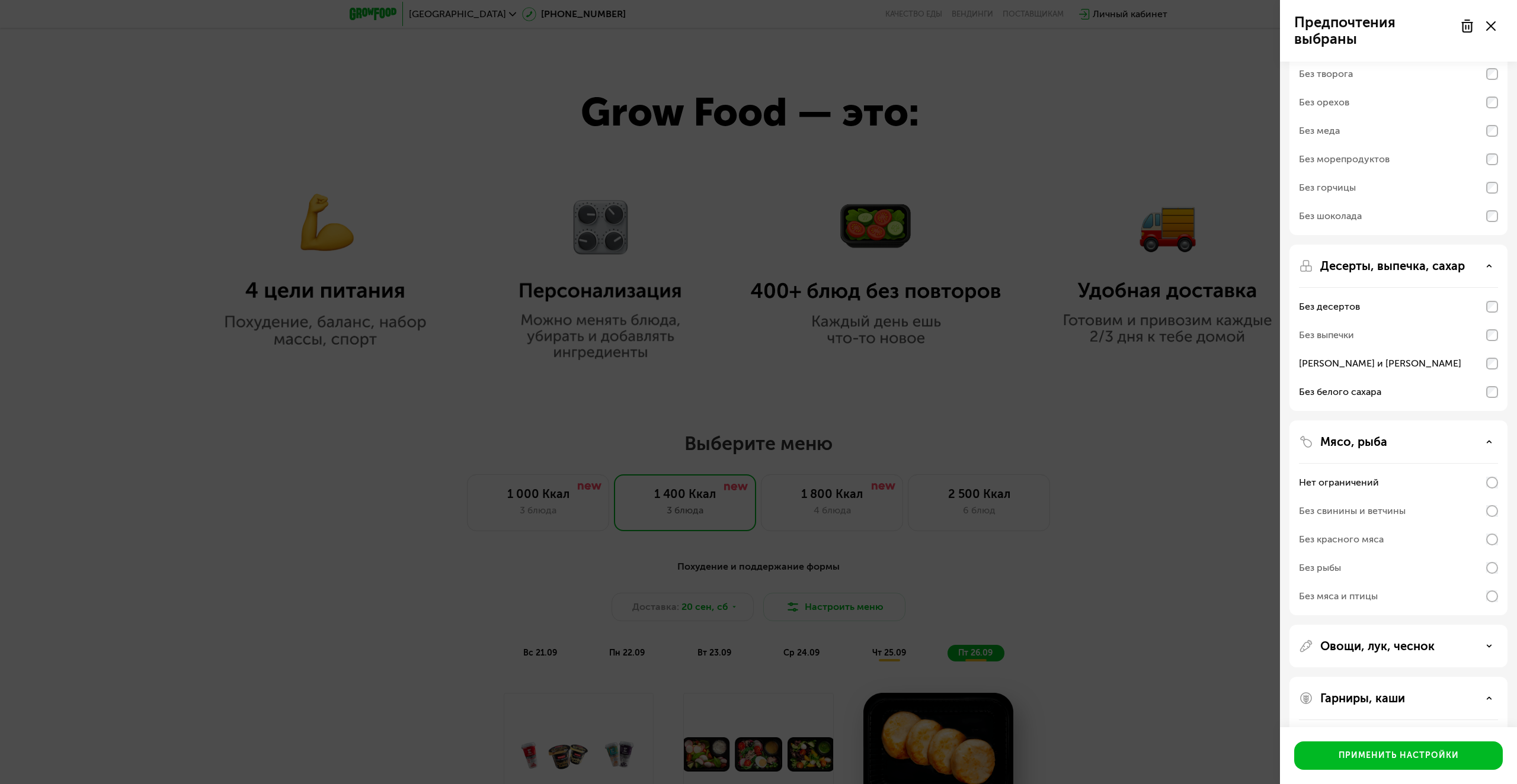
click at [1195, 488] on div "Предпочтения выбраны Аллергены Без творога Без орехов Без меда Без морепродукто…" at bounding box center [758, 392] width 1517 height 784
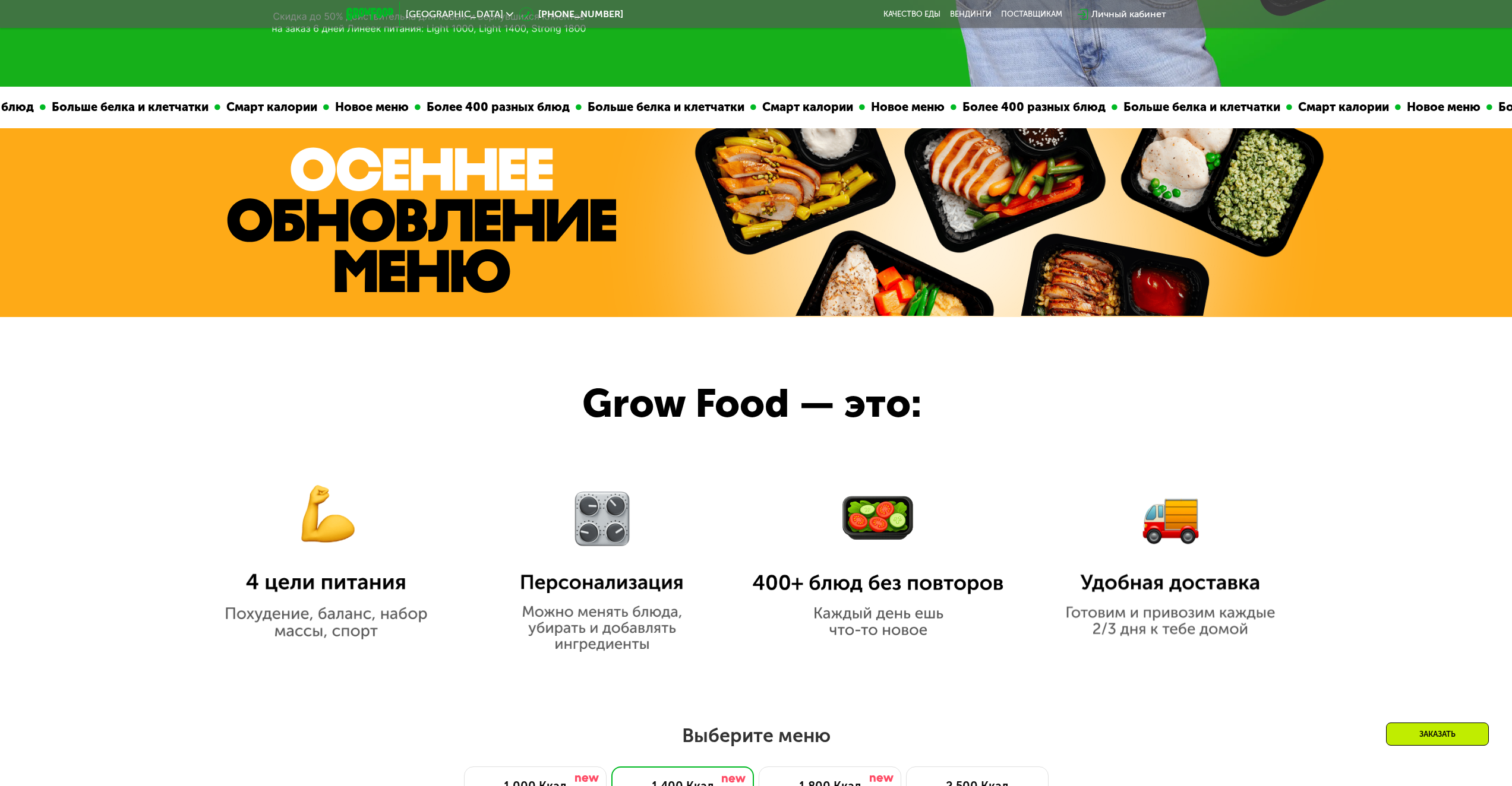
scroll to position [594, 0]
